Goal: Information Seeking & Learning: Learn about a topic

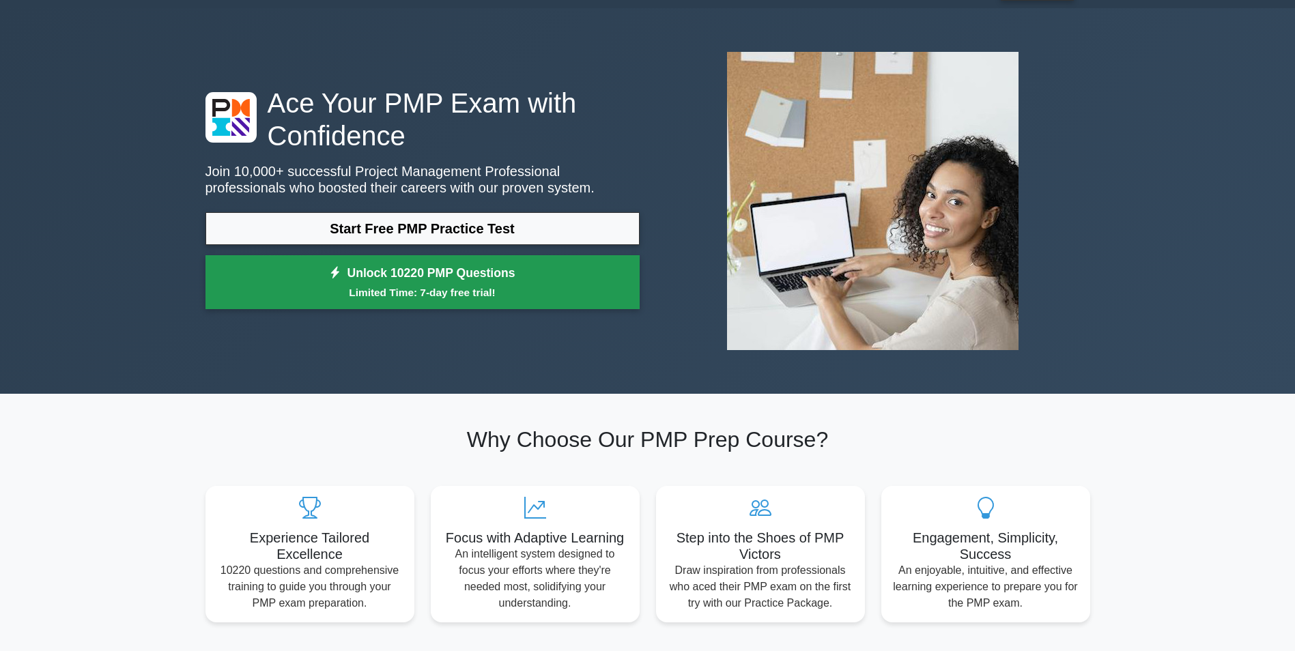
scroll to position [68, 0]
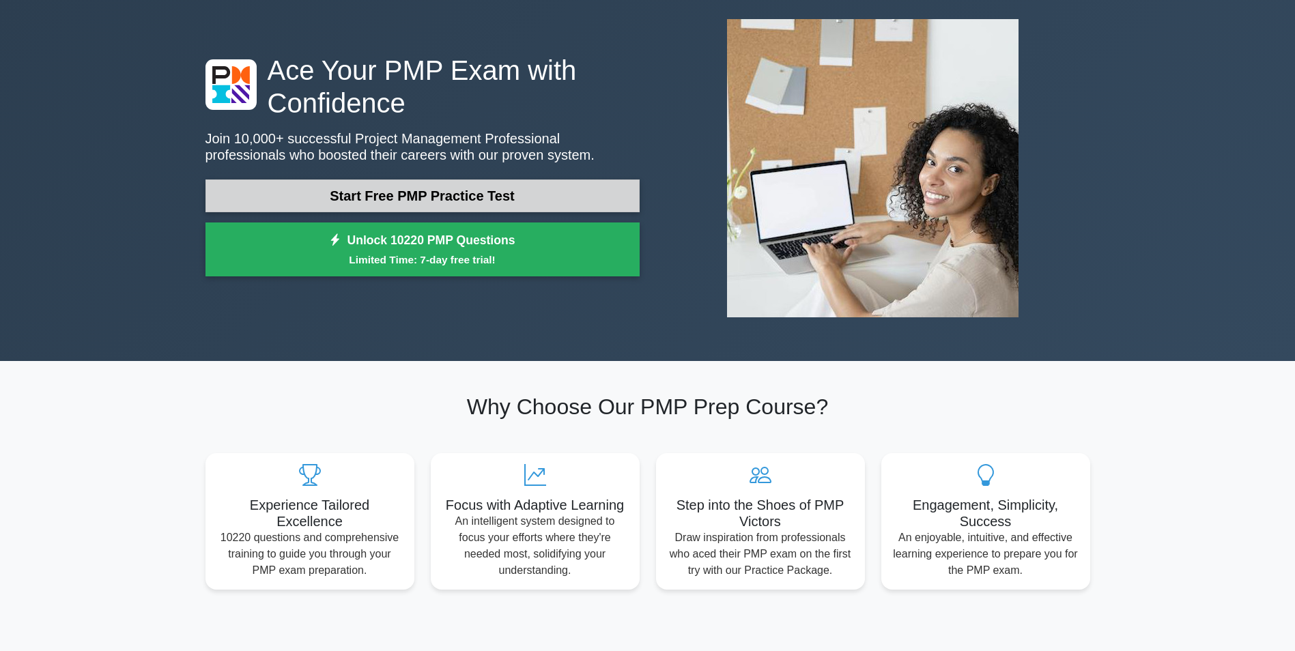
click at [383, 200] on link "Start Free PMP Practice Test" at bounding box center [423, 196] width 434 height 33
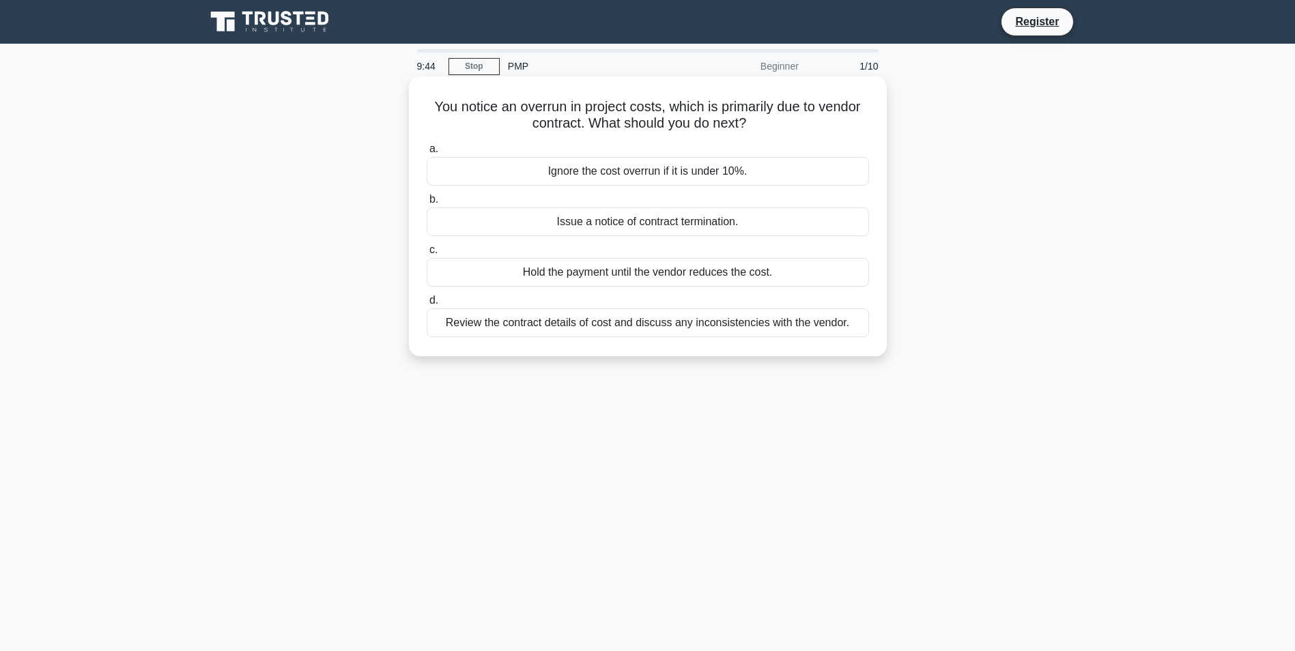
click at [482, 320] on div "Review the contract details of cost and discuss any inconsistencies with the ve…" at bounding box center [648, 323] width 442 height 29
click at [427, 305] on input "d. Review the contract details of cost and discuss any inconsistencies with the…" at bounding box center [427, 300] width 0 height 9
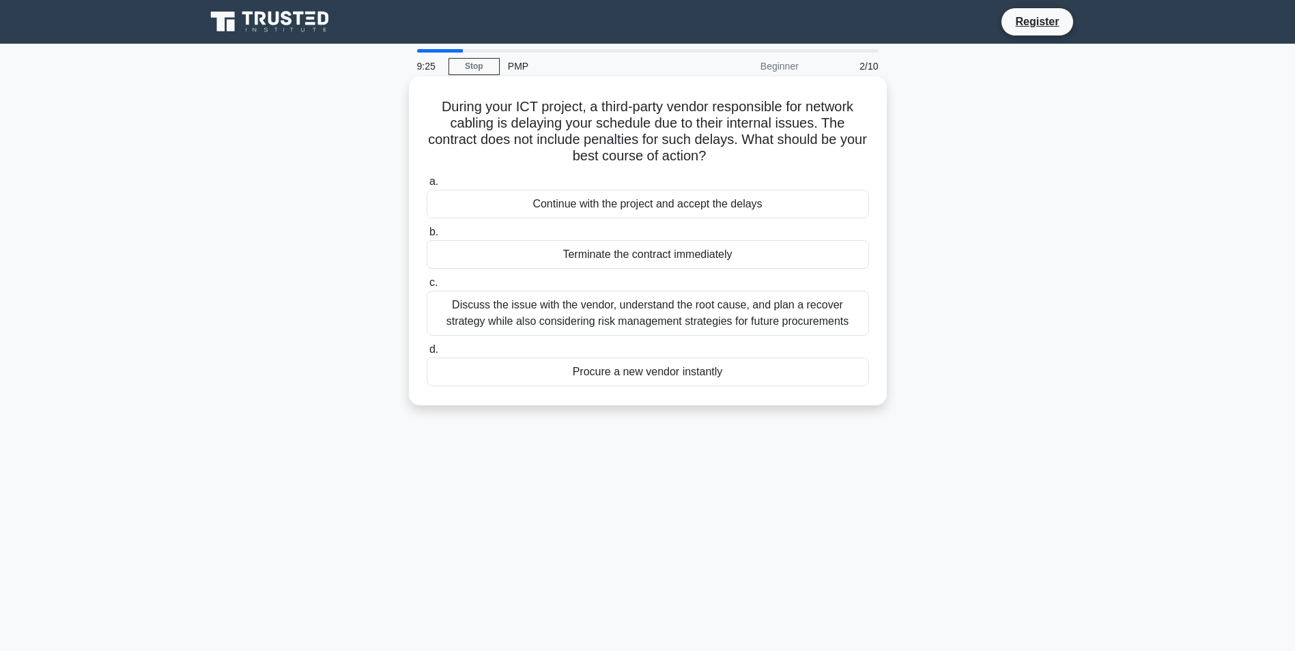
click at [453, 307] on div "Discuss the issue with the vendor, understand the root cause, and plan a recove…" at bounding box center [648, 313] width 442 height 45
click at [427, 287] on input "c. Discuss the issue with the vendor, understand the root cause, and plan a rec…" at bounding box center [427, 283] width 0 height 9
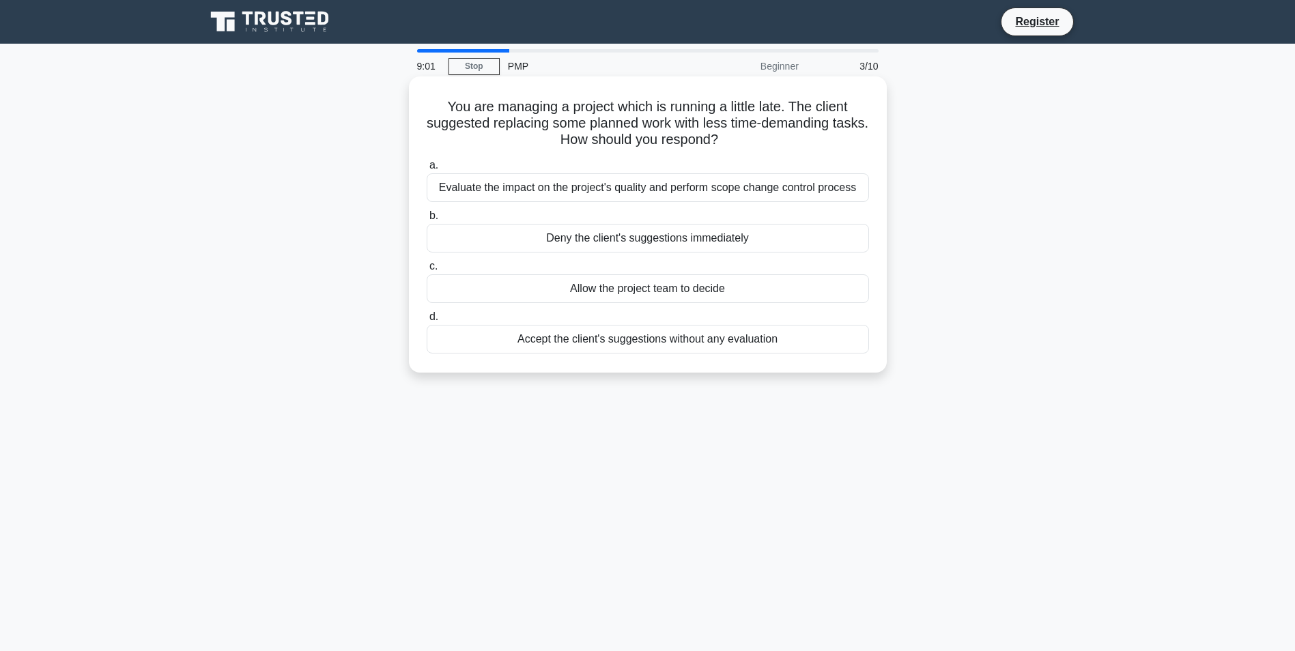
click at [491, 195] on div "Evaluate the impact on the project's quality and perform scope change control p…" at bounding box center [648, 187] width 442 height 29
click at [427, 170] on input "a. Evaluate the impact on the project's quality and perform scope change contro…" at bounding box center [427, 165] width 0 height 9
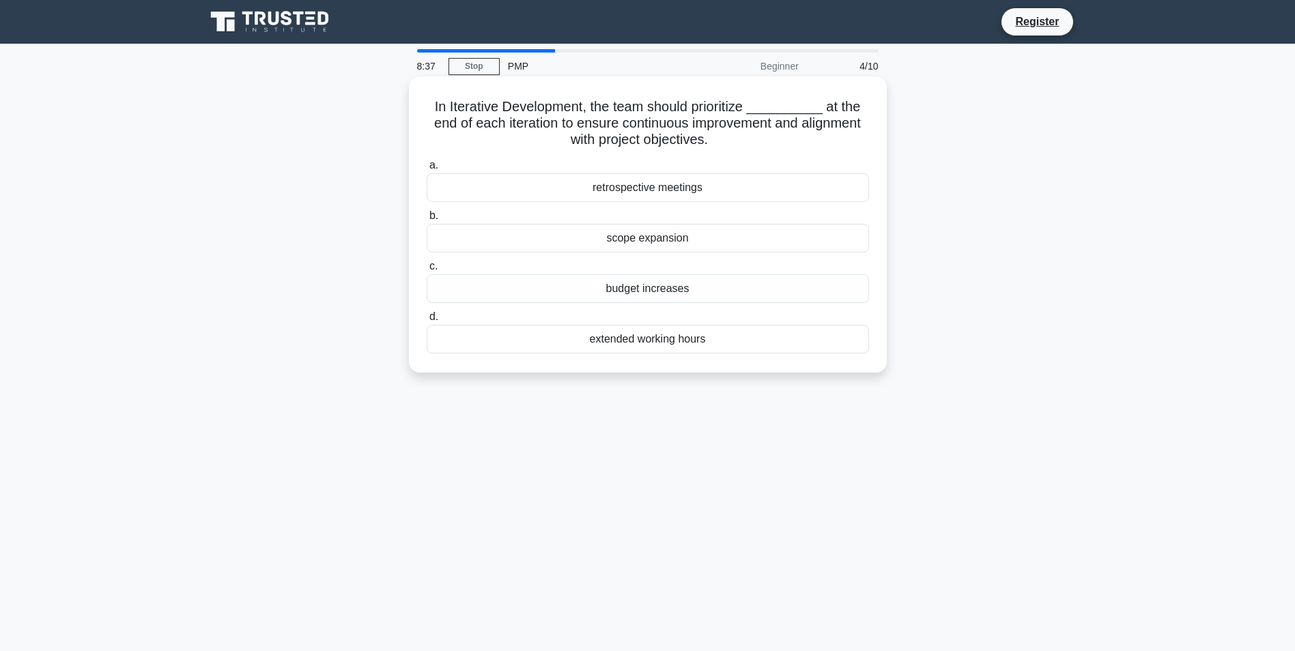
click at [552, 188] on div "retrospective meetings" at bounding box center [648, 187] width 442 height 29
click at [427, 170] on input "a. retrospective meetings" at bounding box center [427, 165] width 0 height 9
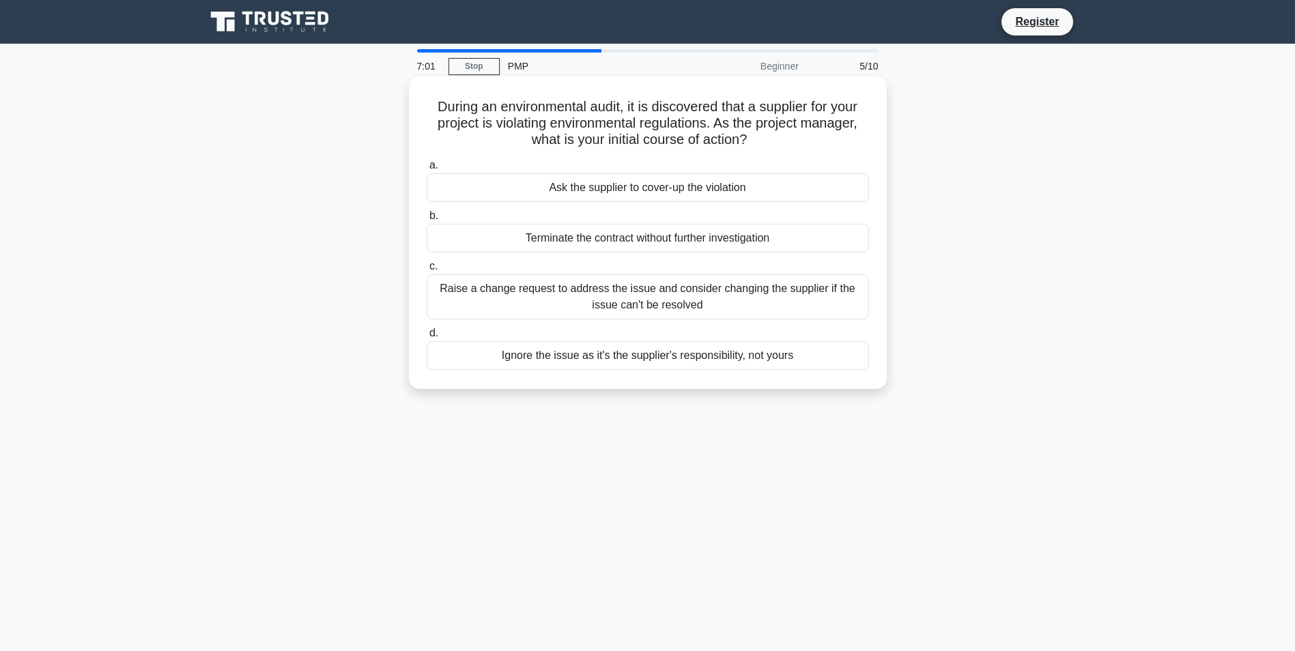
click at [629, 194] on div "Ask the supplier to cover-up the violation" at bounding box center [648, 187] width 442 height 29
click at [427, 170] on input "a. Ask the supplier to cover-up the violation" at bounding box center [427, 165] width 0 height 9
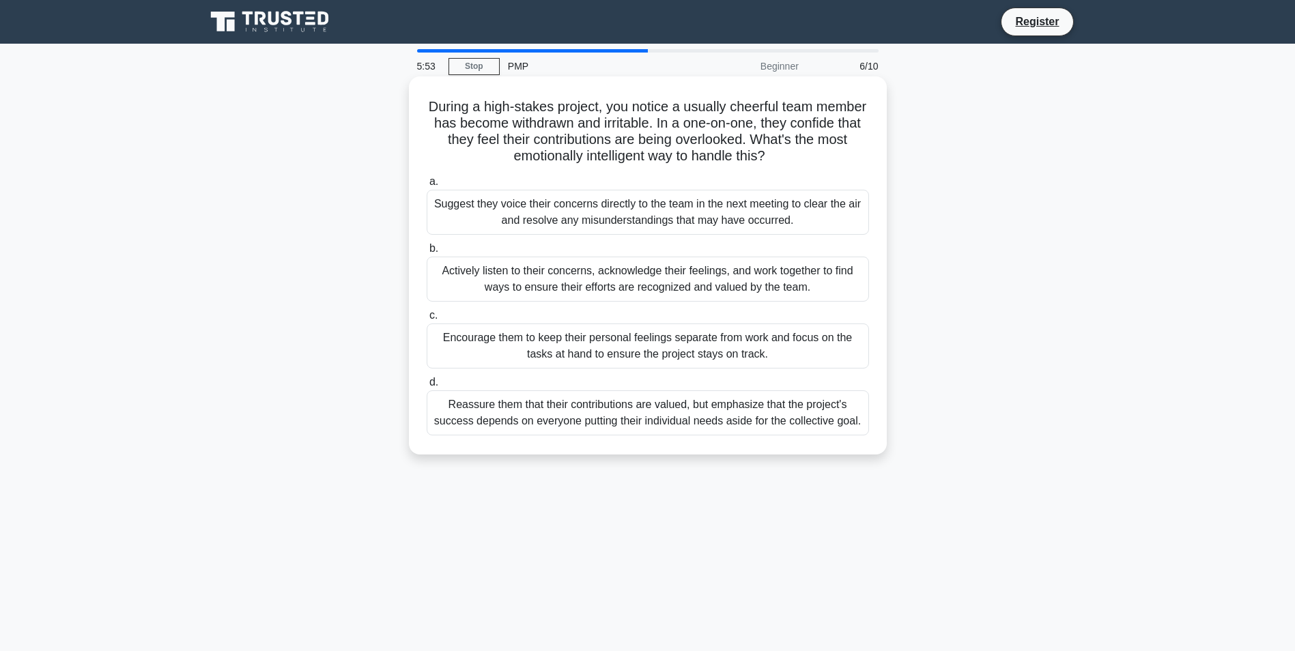
click at [462, 280] on div "Actively listen to their concerns, acknowledge their feelings, and work togethe…" at bounding box center [648, 279] width 442 height 45
click at [427, 253] on input "b. Actively listen to their concerns, acknowledge their feelings, and work toge…" at bounding box center [427, 248] width 0 height 9
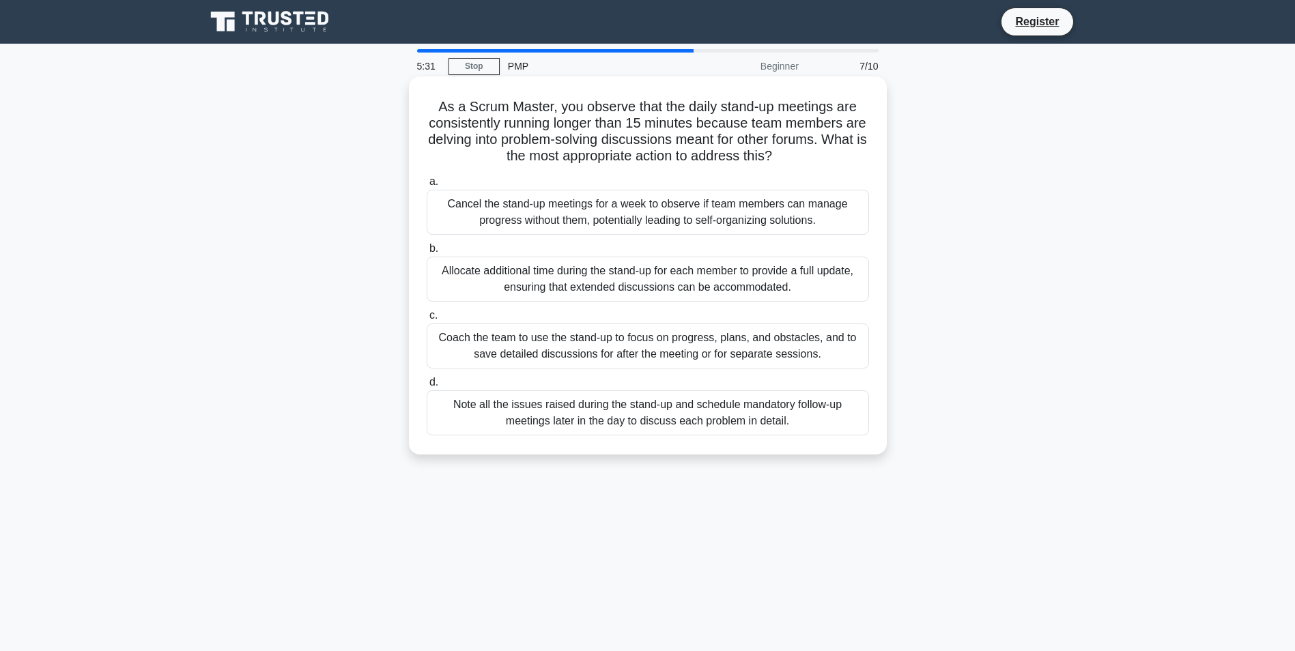
click at [453, 347] on div "Coach the team to use the stand-up to focus on progress, plans, and obstacles, …" at bounding box center [648, 346] width 442 height 45
click at [427, 320] on input "c. Coach the team to use the stand-up to focus on progress, plans, and obstacle…" at bounding box center [427, 315] width 0 height 9
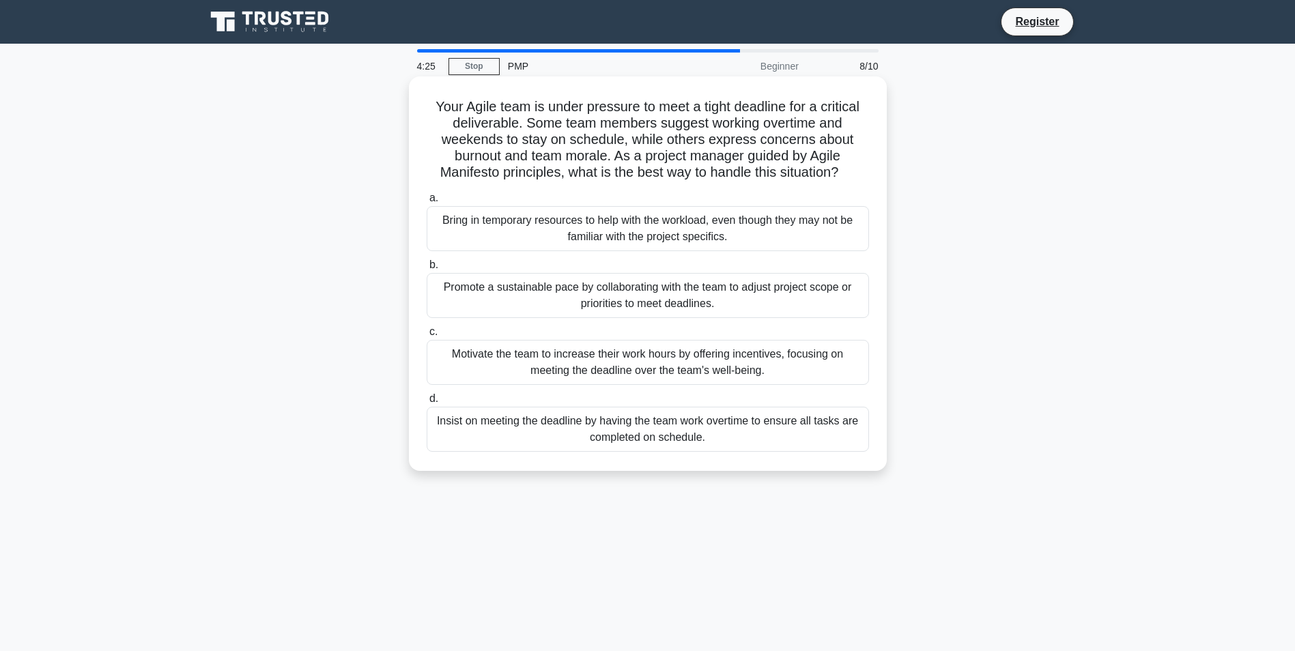
click at [489, 358] on div "Motivate the team to increase their work hours by offering incentives, focusing…" at bounding box center [648, 362] width 442 height 45
click at [427, 337] on input "c. Motivate the team to increase their work hours by offering incentives, focus…" at bounding box center [427, 332] width 0 height 9
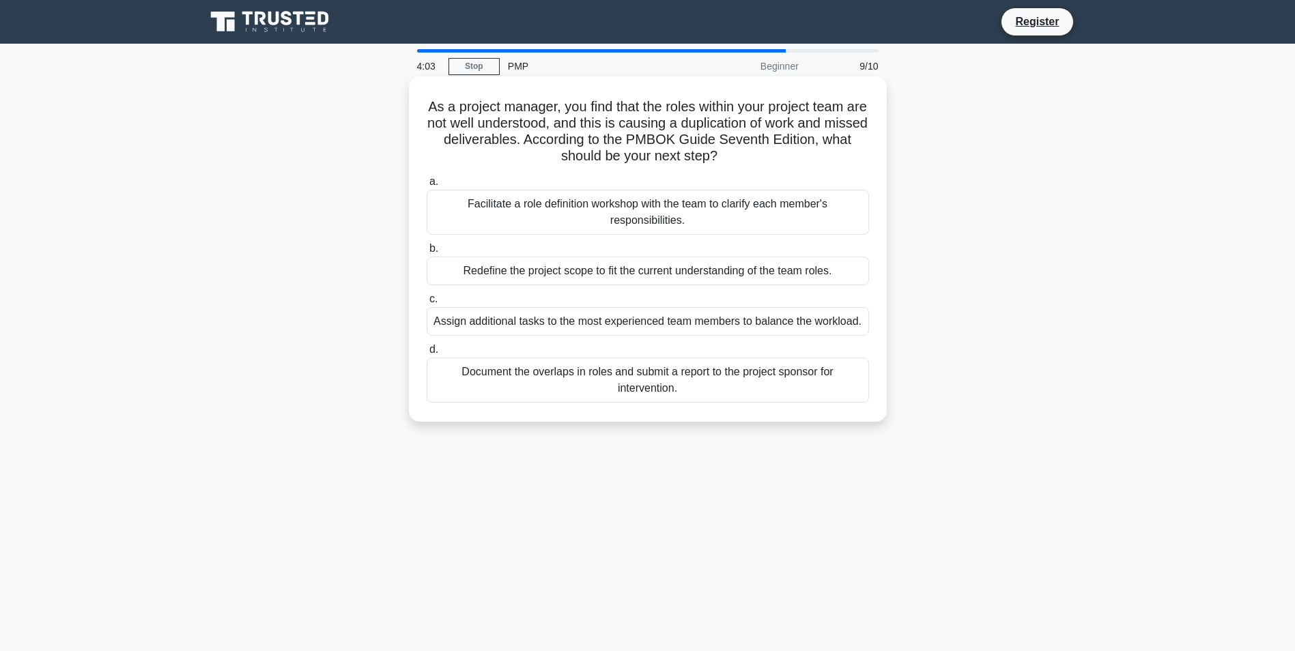
click at [469, 206] on div "Facilitate a role definition workshop with the team to clarify each member's re…" at bounding box center [648, 212] width 442 height 45
click at [427, 186] on input "a. Facilitate a role definition workshop with the team to clarify each member's…" at bounding box center [427, 182] width 0 height 9
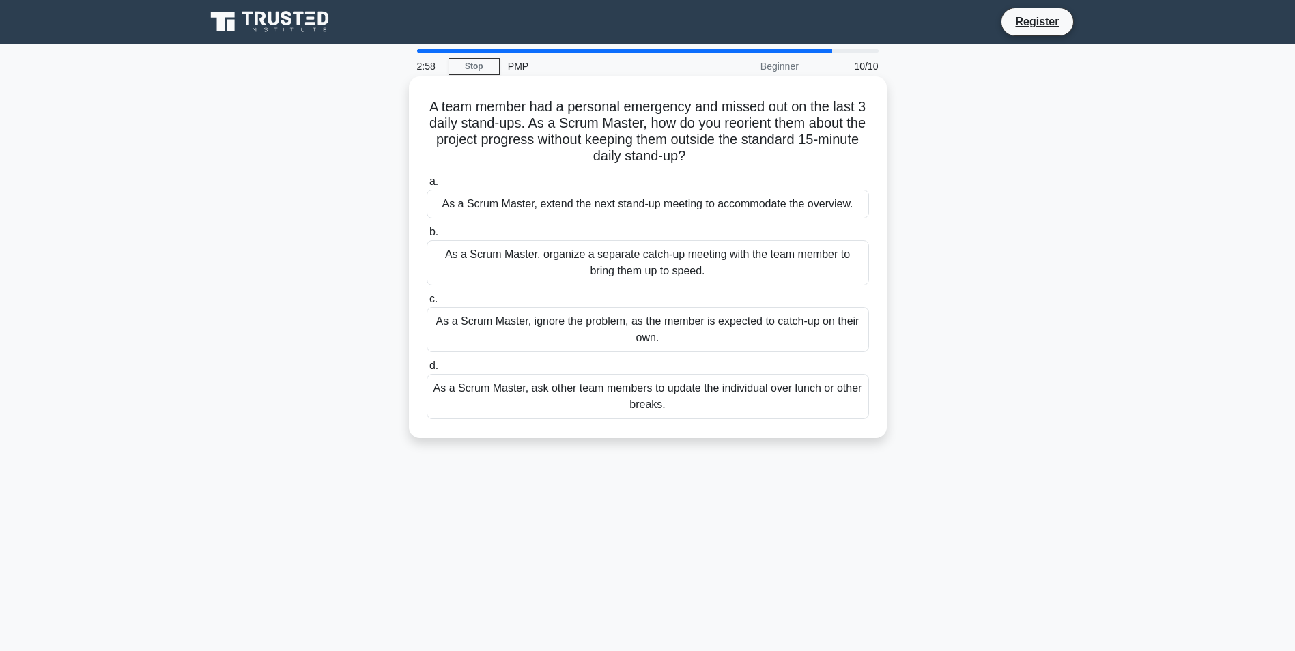
click at [496, 393] on div "As a Scrum Master, ask other team members to update the individual over lunch o…" at bounding box center [648, 396] width 442 height 45
click at [427, 371] on input "d. As a Scrum Master, ask other team members to update the individual over lunc…" at bounding box center [427, 366] width 0 height 9
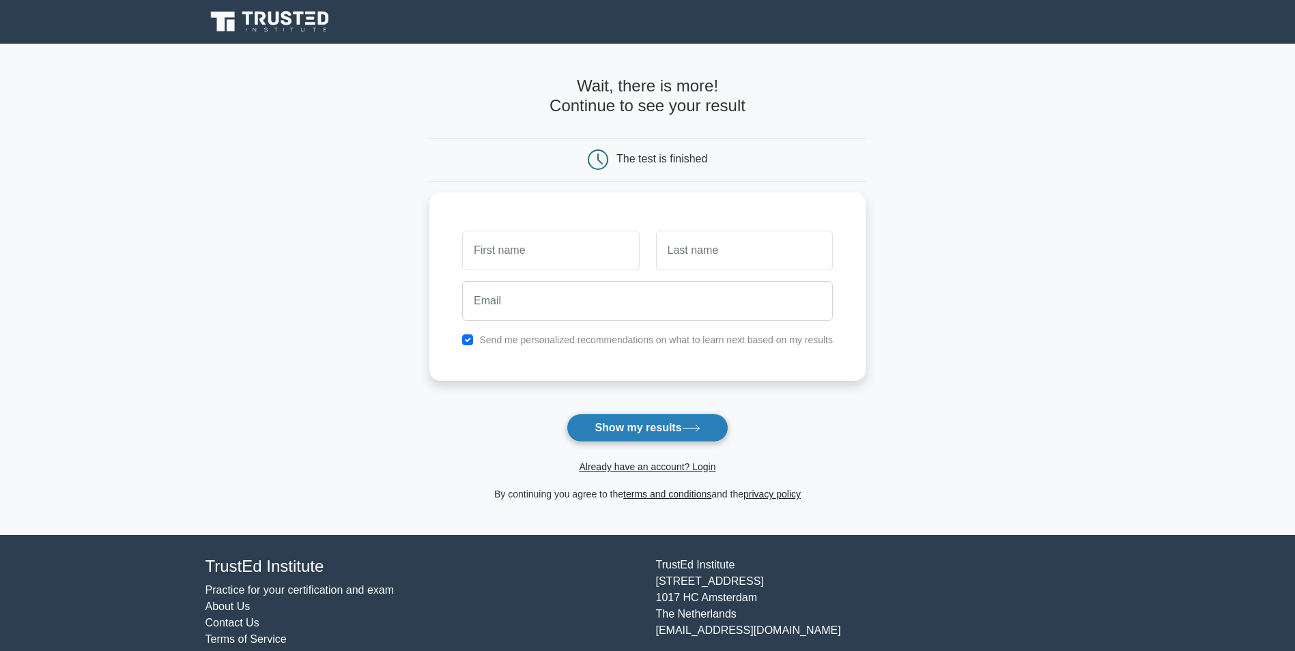
click at [610, 434] on button "Show my results" at bounding box center [647, 428] width 161 height 29
click at [535, 251] on input "text" at bounding box center [550, 247] width 177 height 40
type input "Oscar"
type input "Almenario"
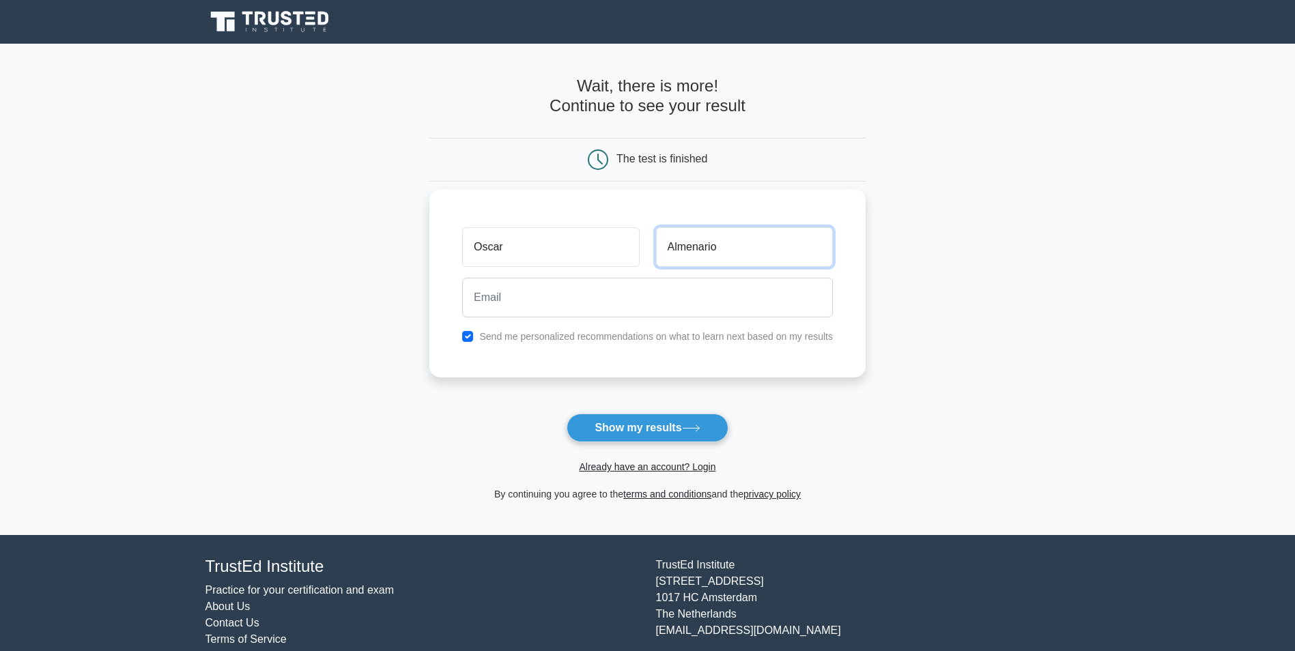
type input "[EMAIL_ADDRESS][DOMAIN_NAME]"
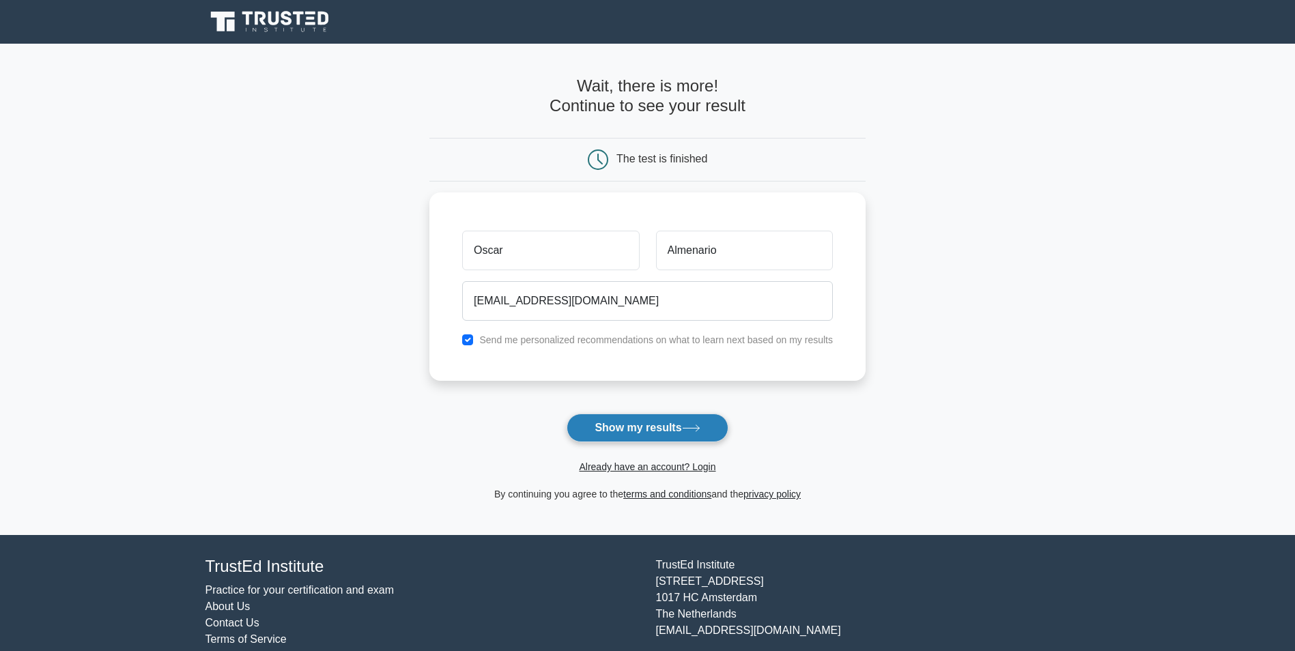
click at [598, 432] on button "Show my results" at bounding box center [647, 428] width 161 height 29
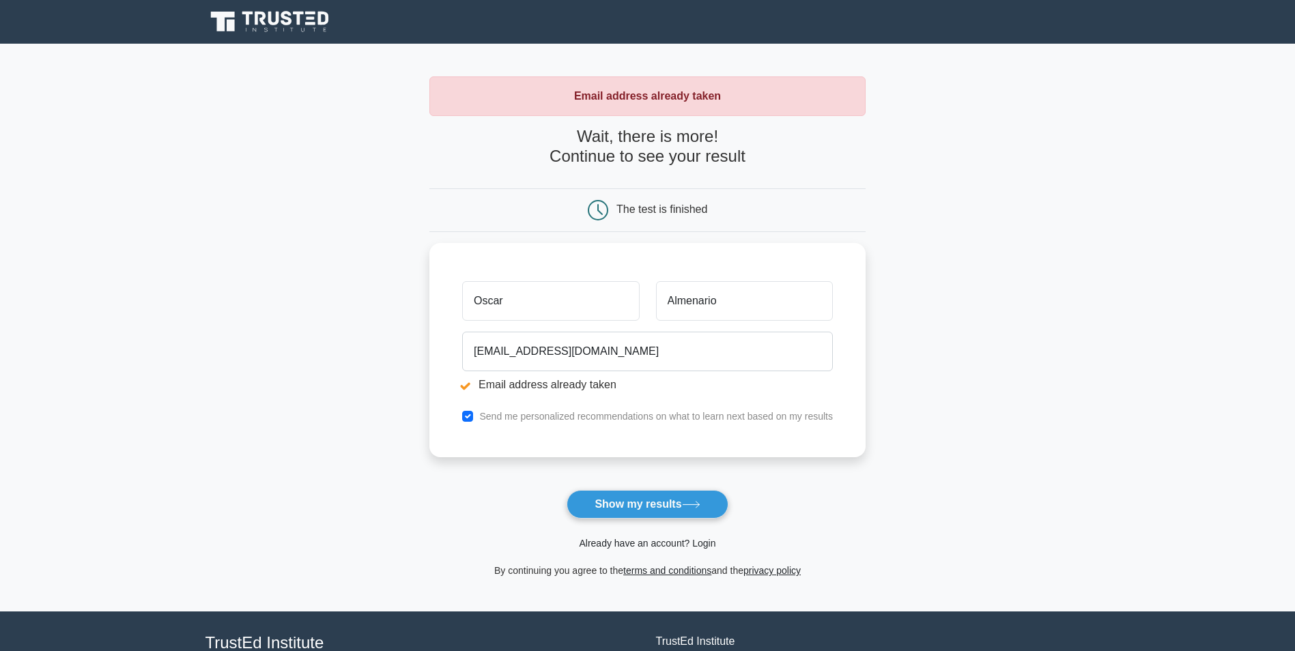
click at [636, 544] on link "Already have an account? Login" at bounding box center [647, 543] width 137 height 11
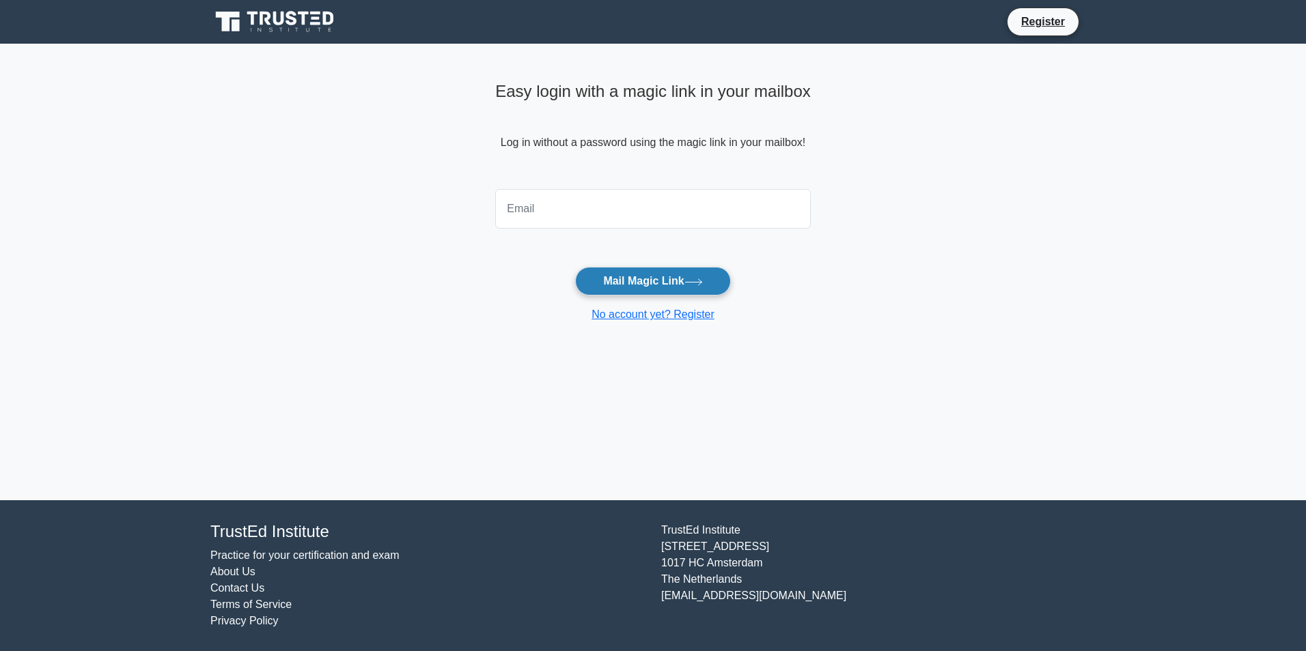
click at [629, 281] on button "Mail Magic Link" at bounding box center [652, 281] width 155 height 29
click at [567, 216] on input "email" at bounding box center [652, 209] width 315 height 40
type input "[EMAIL_ADDRESS][DOMAIN_NAME]"
click at [627, 281] on button "Mail Magic Link" at bounding box center [652, 281] width 155 height 29
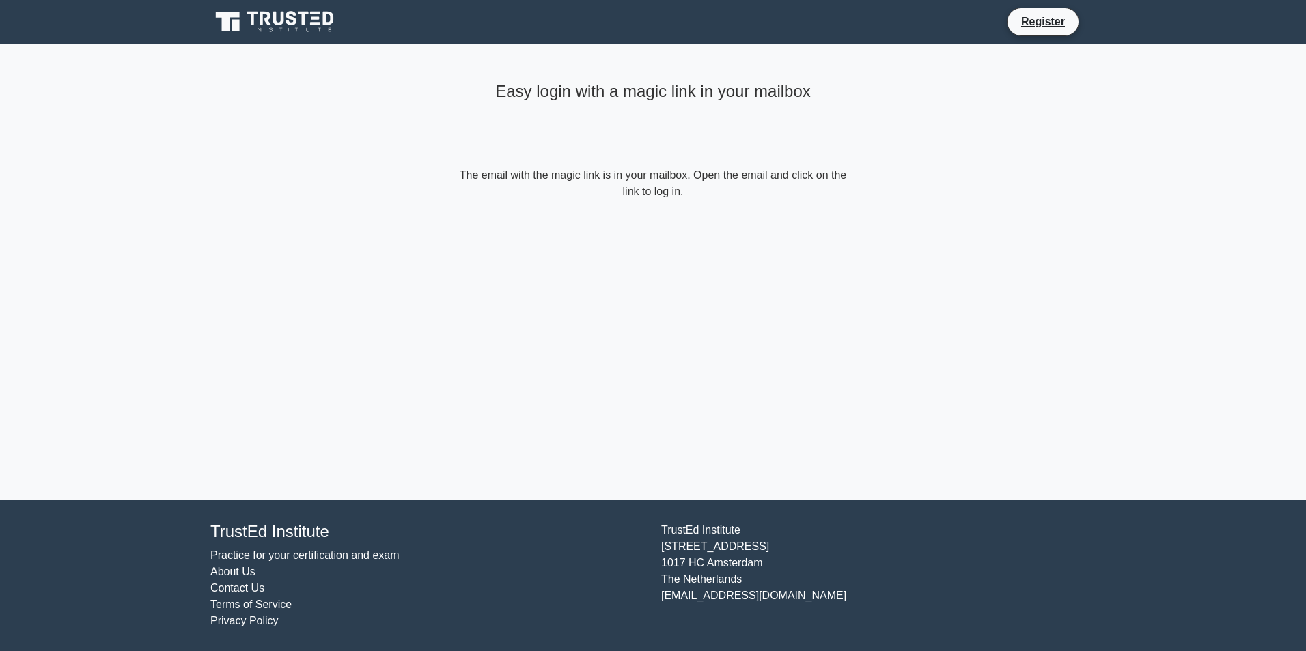
drag, startPoint x: 730, startPoint y: 356, endPoint x: 788, endPoint y: 290, distance: 88.1
click at [731, 356] on div "Easy login with a magic link in your mailbox The email with the magic link is i…" at bounding box center [653, 272] width 410 height 457
